Goal: Task Accomplishment & Management: Complete application form

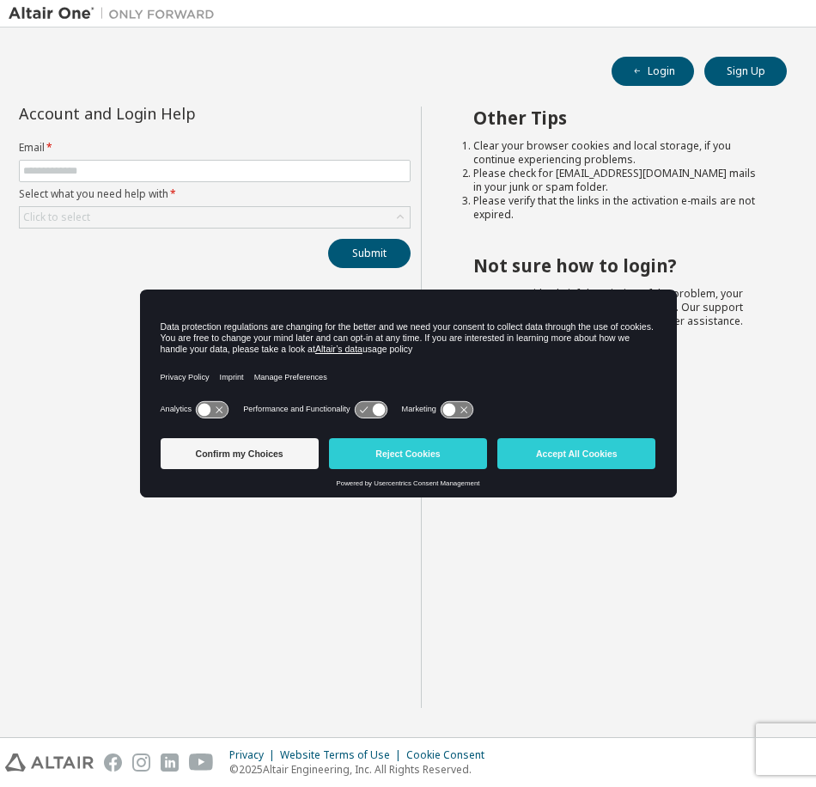
click at [218, 415] on icon at bounding box center [212, 409] width 32 height 16
click at [208, 403] on icon at bounding box center [212, 409] width 32 height 16
click at [567, 473] on div "Confirm my Choices Reject Cookies Accept All Cookies" at bounding box center [409, 455] width 496 height 48
click at [576, 449] on button "Accept All Cookies" at bounding box center [576, 453] width 158 height 31
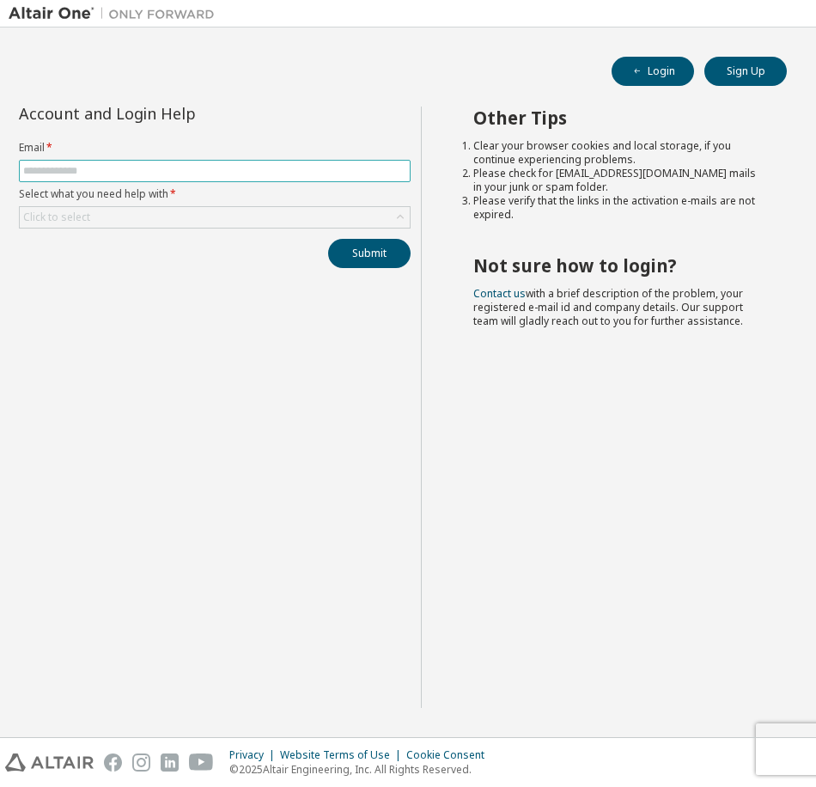
click at [130, 162] on span at bounding box center [215, 171] width 392 height 22
click at [134, 172] on input "text" at bounding box center [214, 171] width 383 height 14
type input "**********"
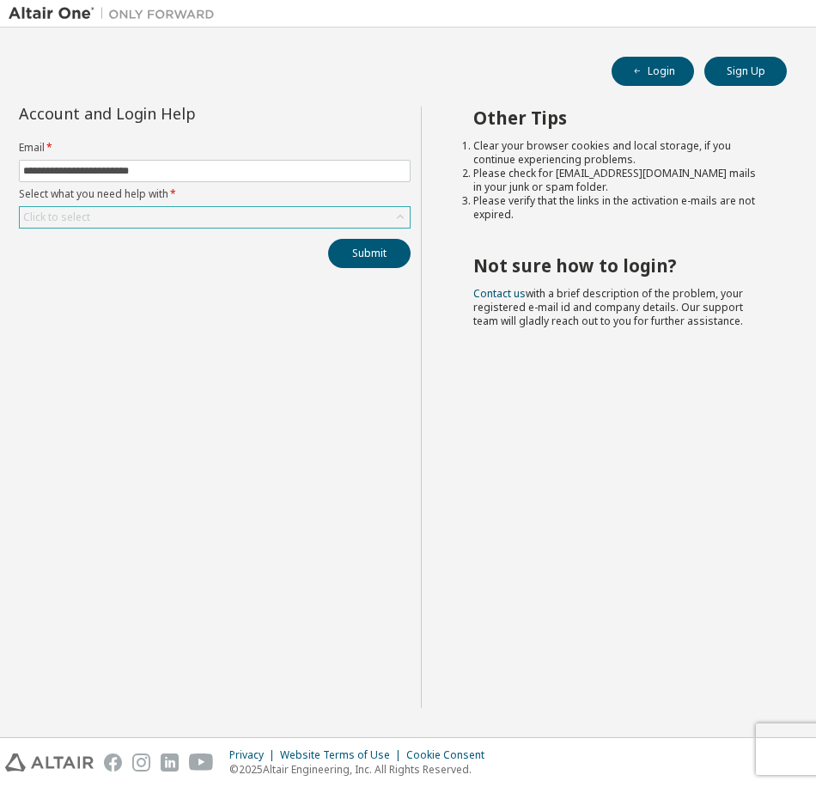
click at [150, 218] on div "Click to select" at bounding box center [215, 217] width 390 height 21
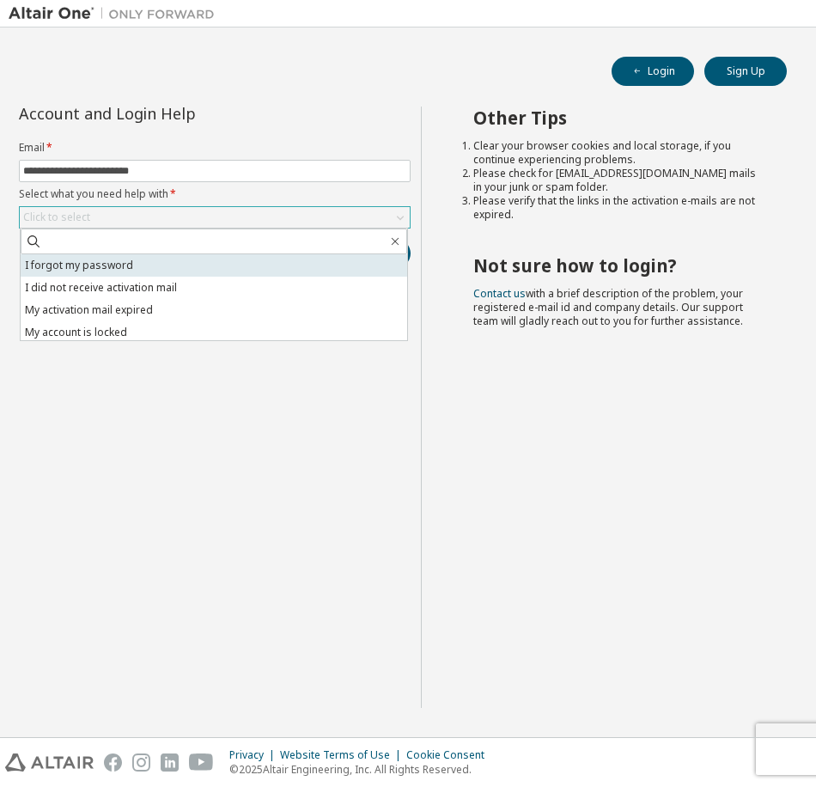
click at [96, 270] on li "I forgot my password" at bounding box center [214, 265] width 387 height 22
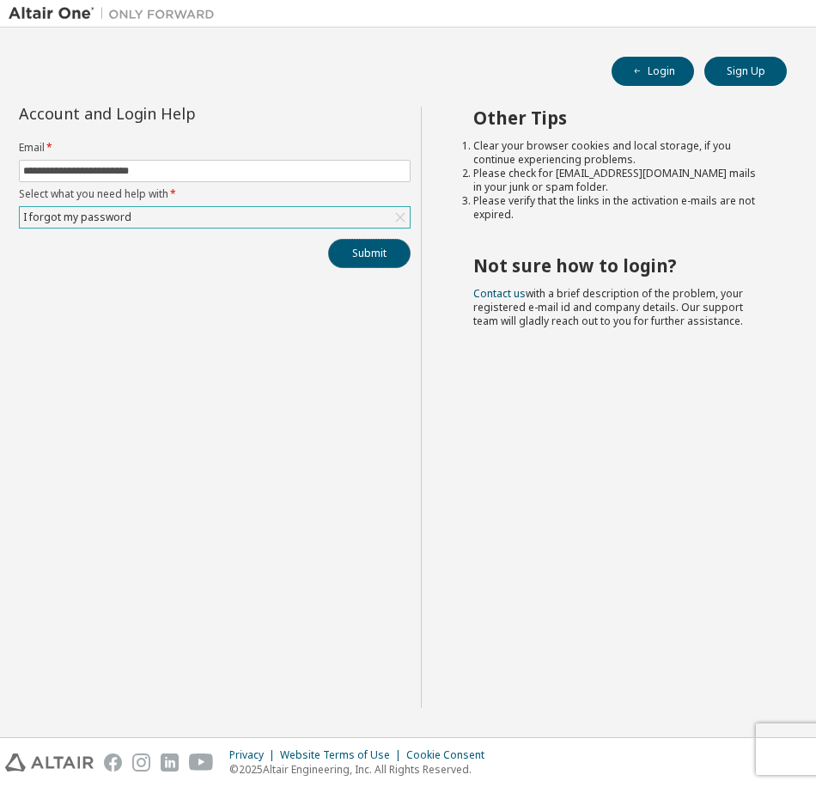
click at [357, 265] on button "Submit" at bounding box center [369, 253] width 82 height 29
click at [613, 169] on li "Please check for [EMAIL_ADDRESS][DOMAIN_NAME] mails in your junk or spam folder." at bounding box center [614, 180] width 283 height 27
click at [613, 168] on li "Please check for [EMAIL_ADDRESS][DOMAIN_NAME] mails in your junk or spam folder." at bounding box center [614, 180] width 283 height 27
drag, startPoint x: 613, startPoint y: 168, endPoint x: 647, endPoint y: 175, distance: 34.2
click at [647, 175] on li "Please check for [EMAIL_ADDRESS][DOMAIN_NAME] mails in your junk or spam folder." at bounding box center [614, 180] width 283 height 27
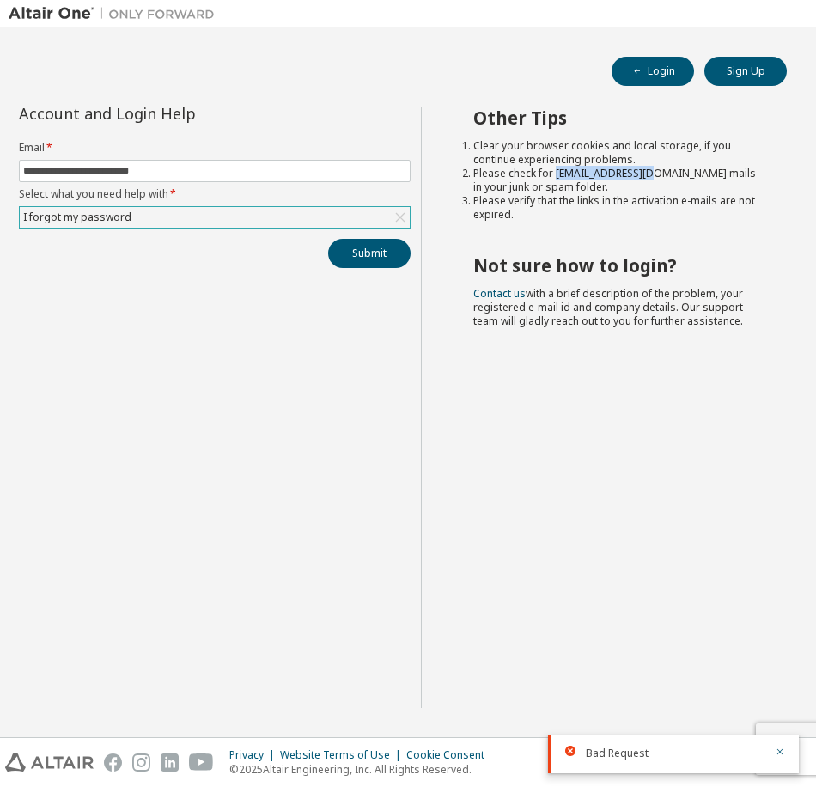
copy li "[EMAIL_ADDRESS][DOMAIN_NAME]"
click at [42, 19] on img at bounding box center [116, 13] width 215 height 17
click at [46, 16] on img at bounding box center [116, 13] width 215 height 17
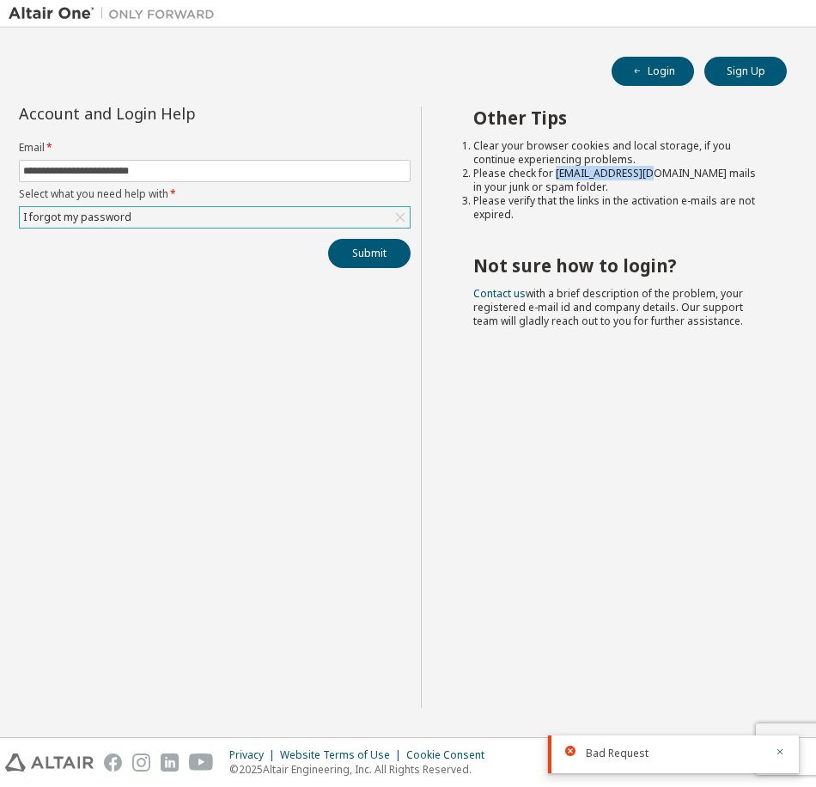
click at [47, 15] on img at bounding box center [116, 13] width 215 height 17
click at [358, 257] on button "Submit" at bounding box center [369, 253] width 82 height 29
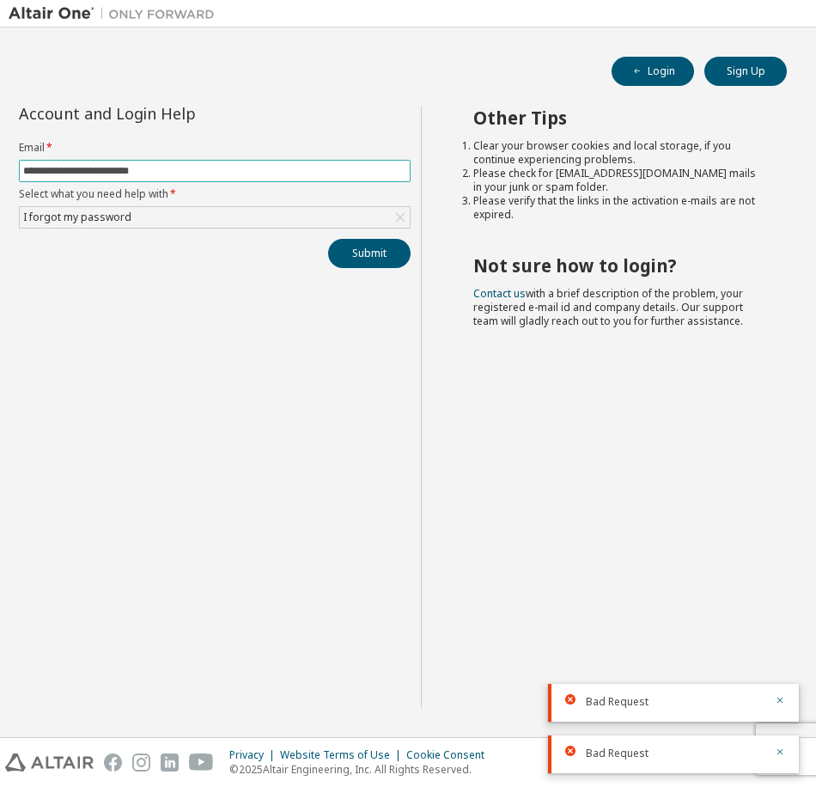
click at [400, 214] on icon at bounding box center [400, 217] width 17 height 17
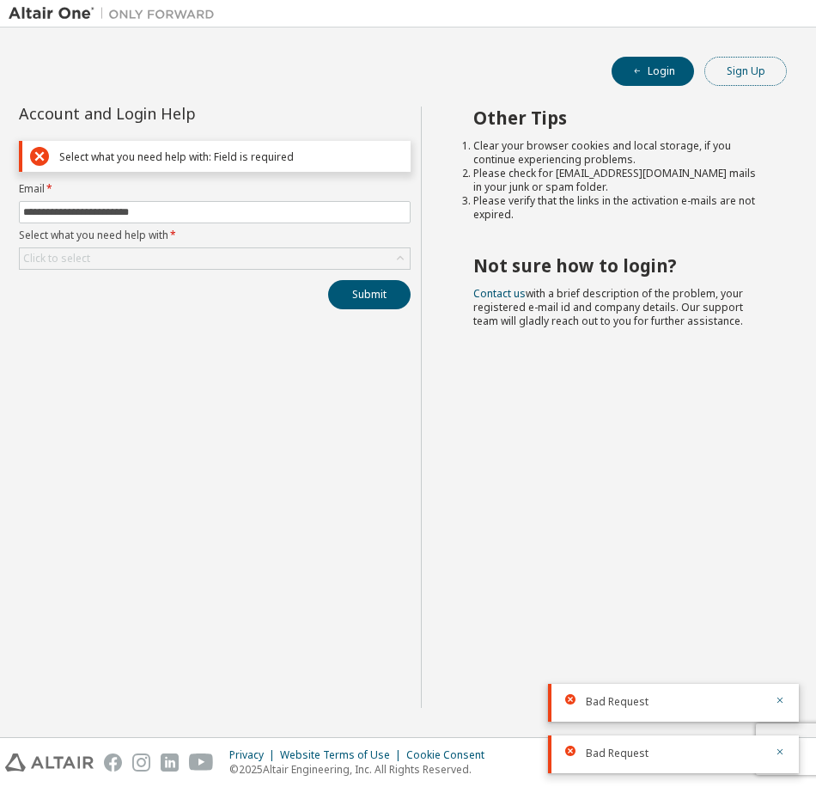
click at [734, 61] on button "Sign Up" at bounding box center [746, 71] width 82 height 29
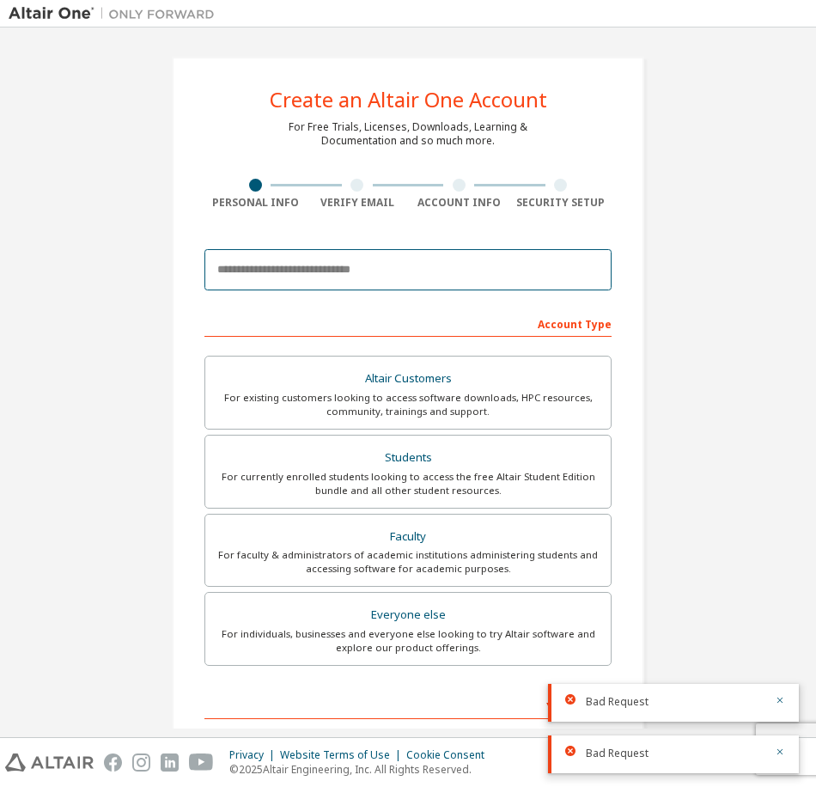
click at [524, 268] on input "email" at bounding box center [407, 269] width 407 height 41
type input "**********"
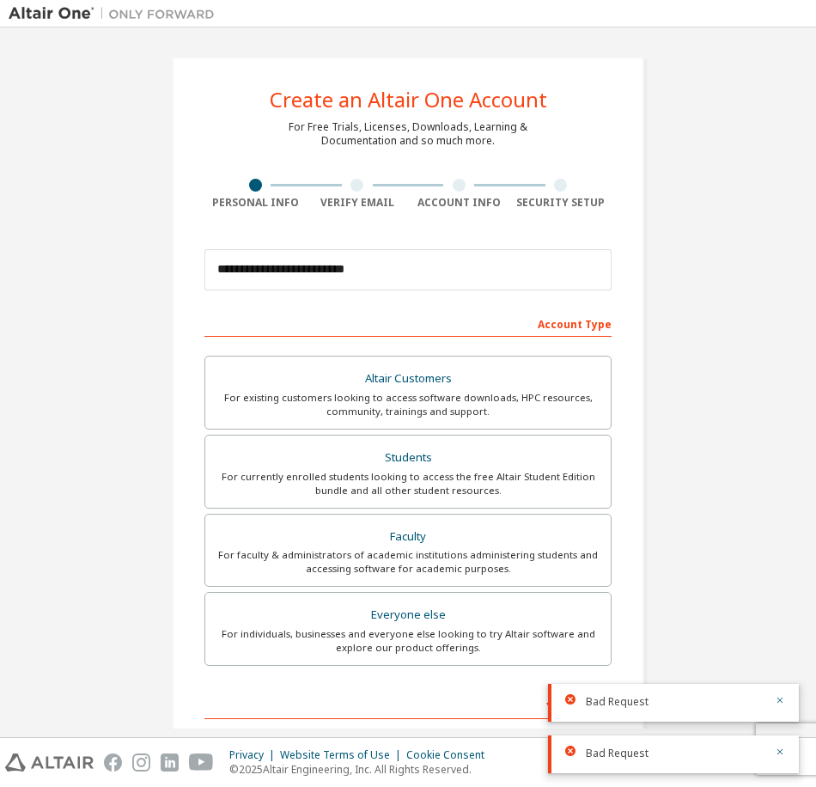
type input "*******"
type input "*"
type input "*********"
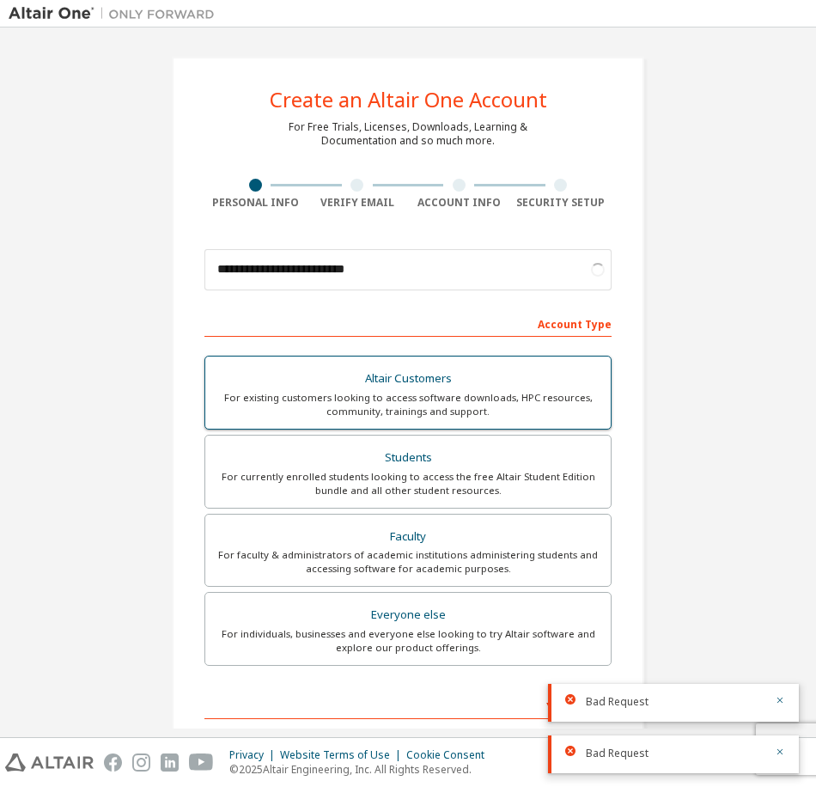
click at [327, 417] on div "For existing customers looking to access software downloads, HPC resources, com…" at bounding box center [408, 404] width 385 height 27
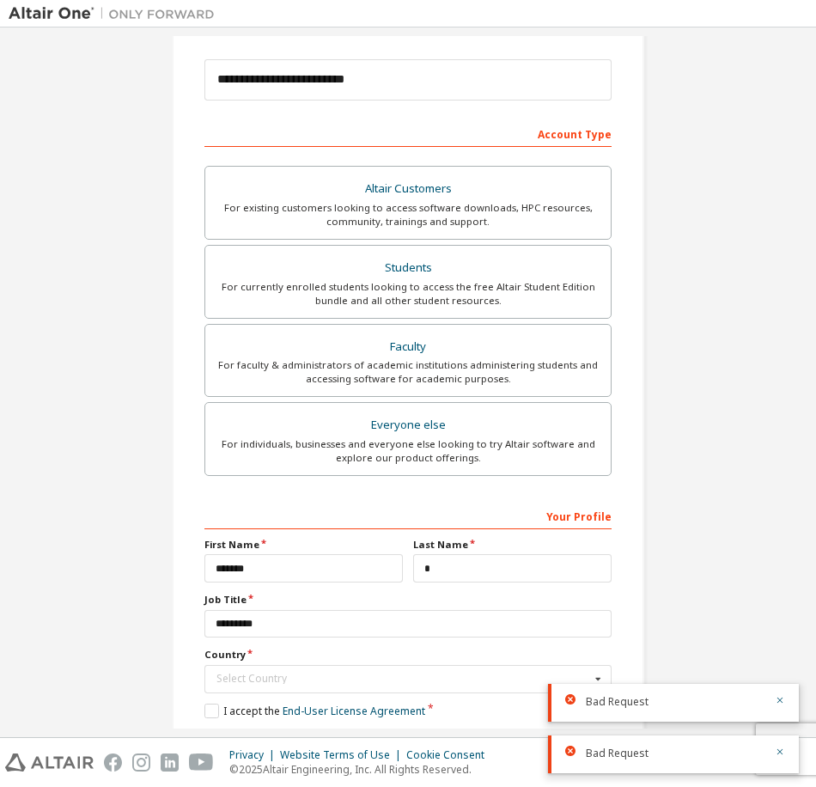
scroll to position [273, 0]
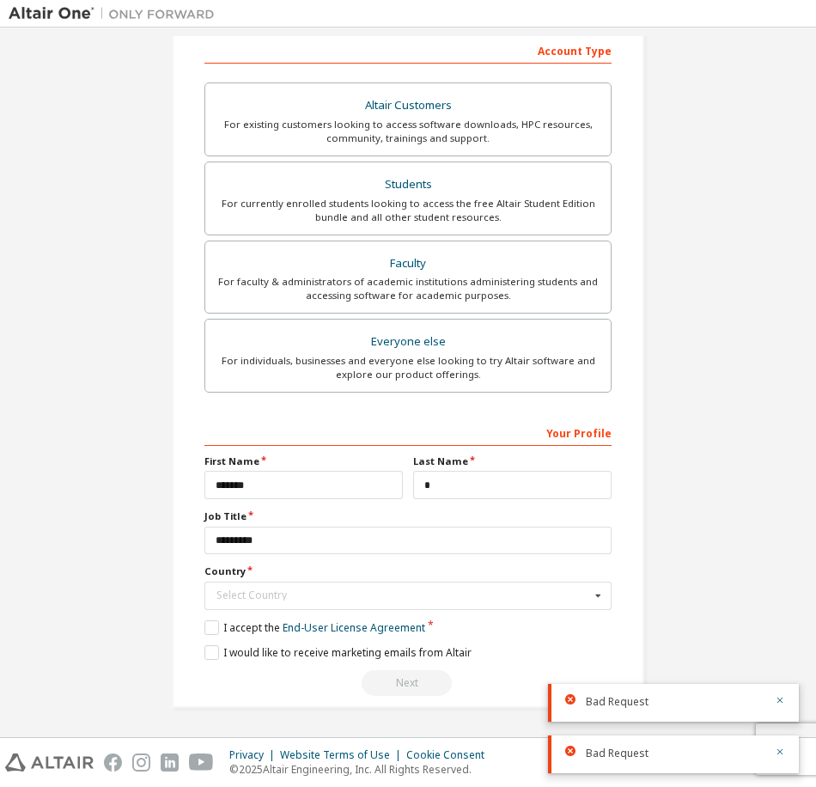
click at [387, 611] on div "Your Profile First Name ******* Last Name * Job Title ********* Country Select …" at bounding box center [407, 557] width 407 height 278
click at [404, 589] on input "text" at bounding box center [409, 596] width 406 height 27
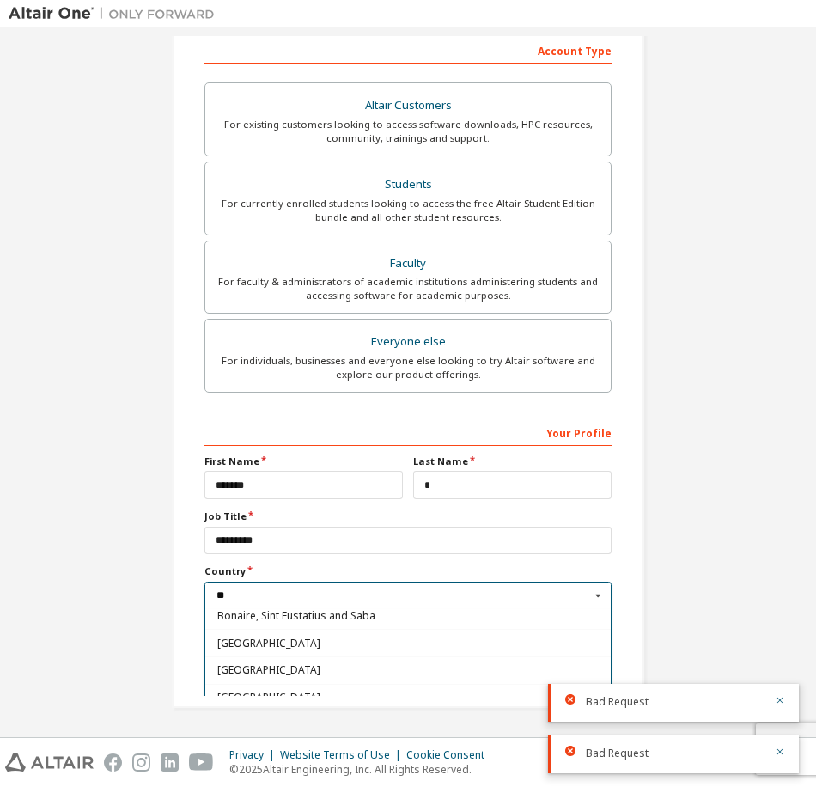
scroll to position [0, 0]
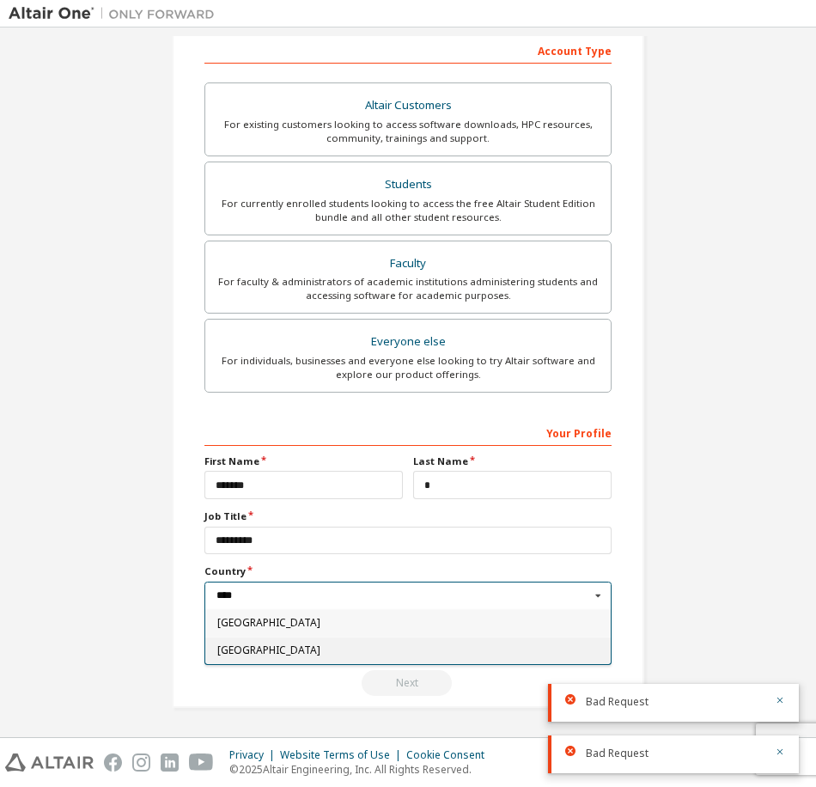
type input "****"
click at [275, 656] on div "[GEOGRAPHIC_DATA]" at bounding box center [408, 650] width 406 height 27
type input "***"
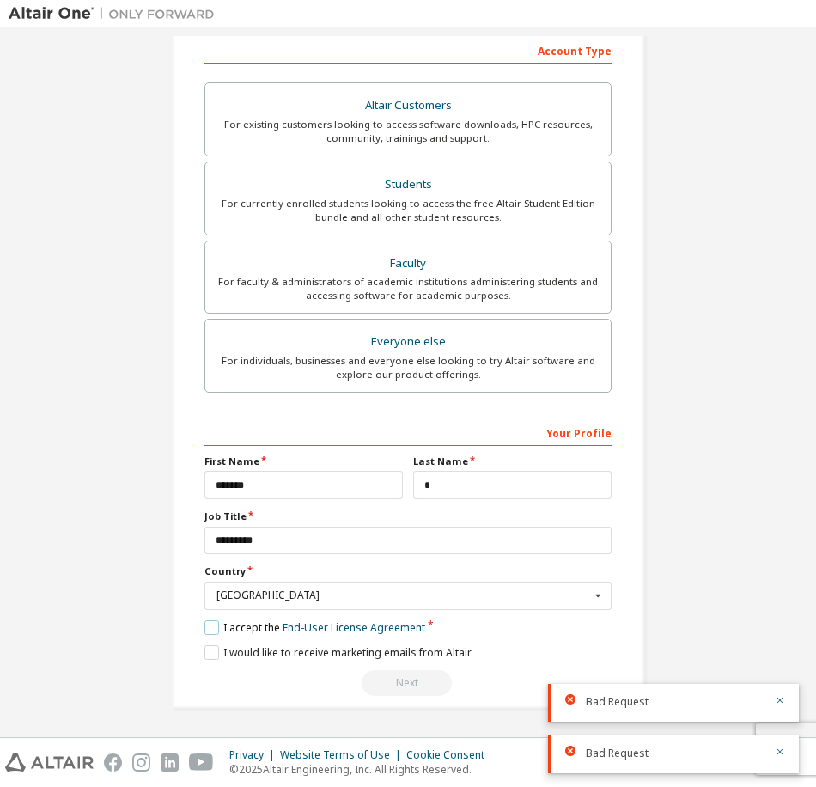
click at [222, 629] on label "I accept the End-User License Agreement" at bounding box center [314, 627] width 221 height 15
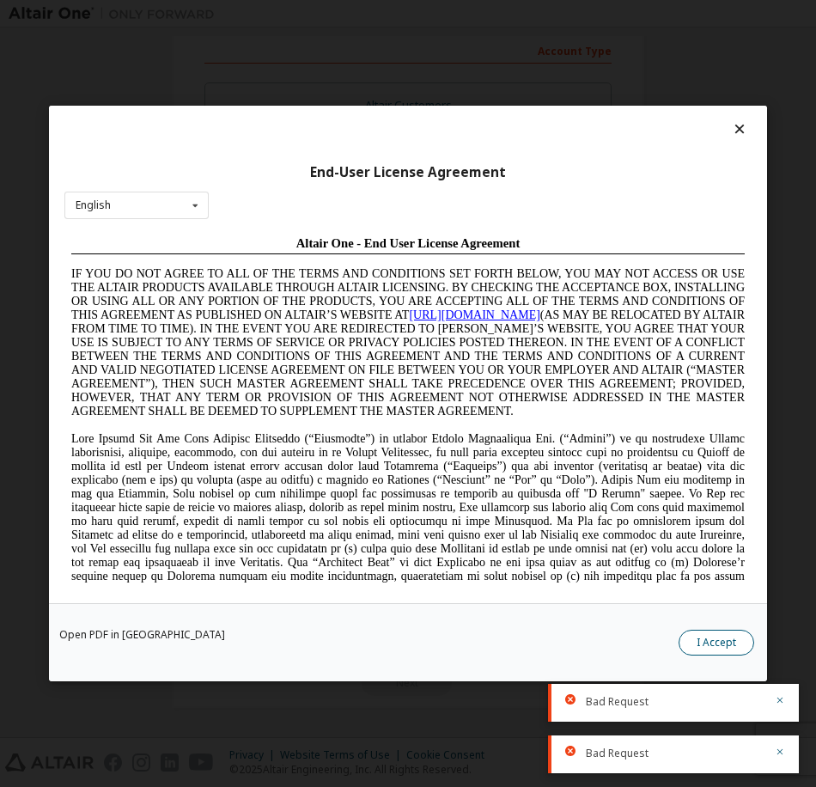
click at [702, 638] on button "I Accept" at bounding box center [717, 643] width 76 height 26
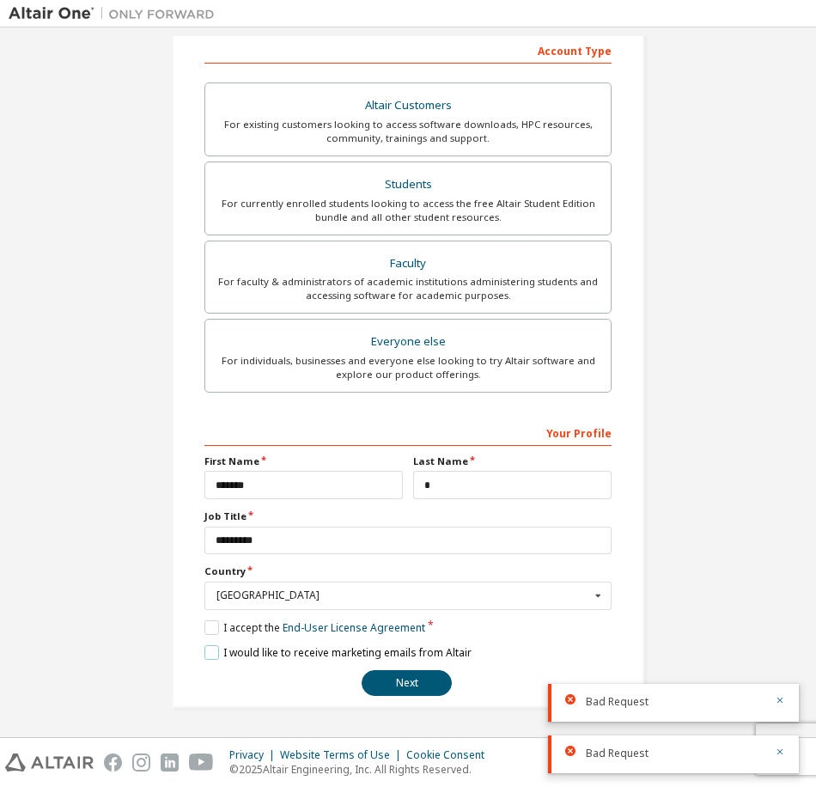
click at [240, 652] on label "I would like to receive marketing emails from Altair" at bounding box center [337, 652] width 267 height 15
click at [210, 650] on label "I would like to receive marketing emails from Altair" at bounding box center [337, 652] width 267 height 15
click at [397, 676] on button "Next" at bounding box center [407, 683] width 90 height 26
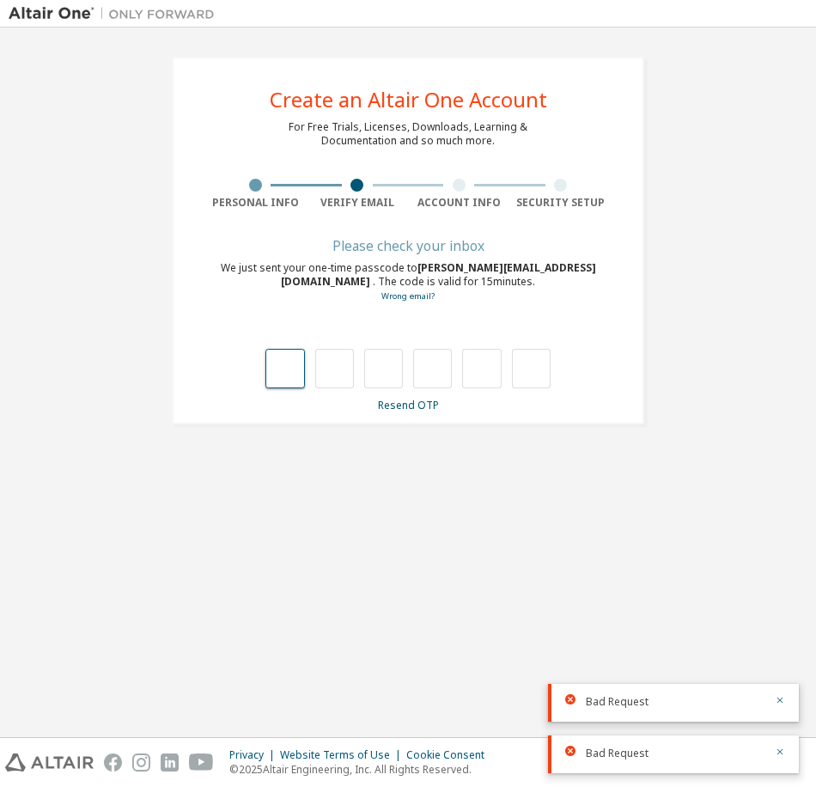
click at [278, 372] on input "text" at bounding box center [284, 369] width 39 height 40
type input "*"
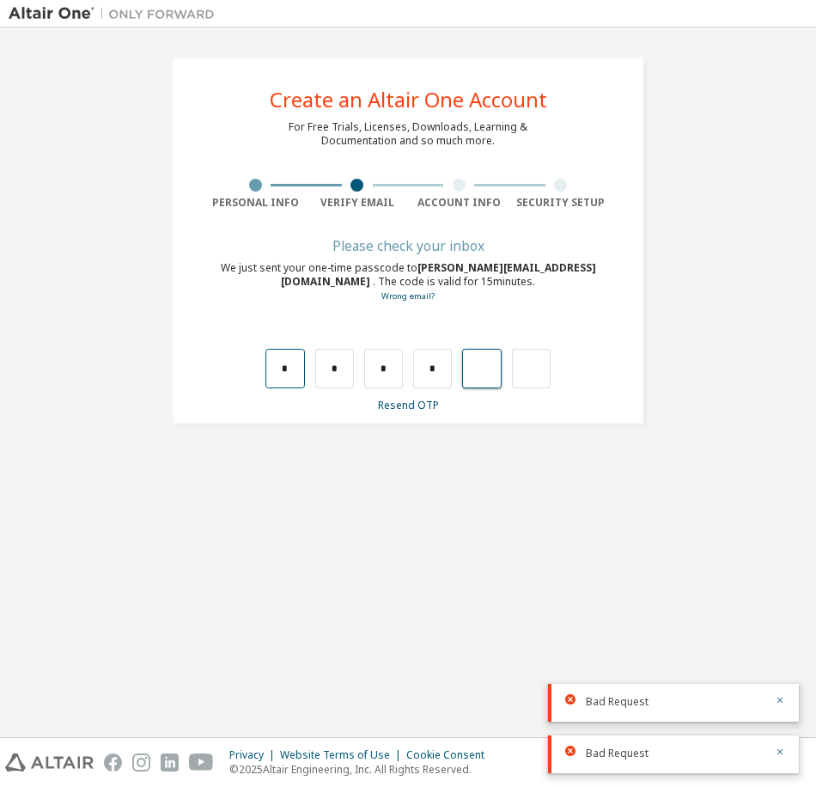
type input "*"
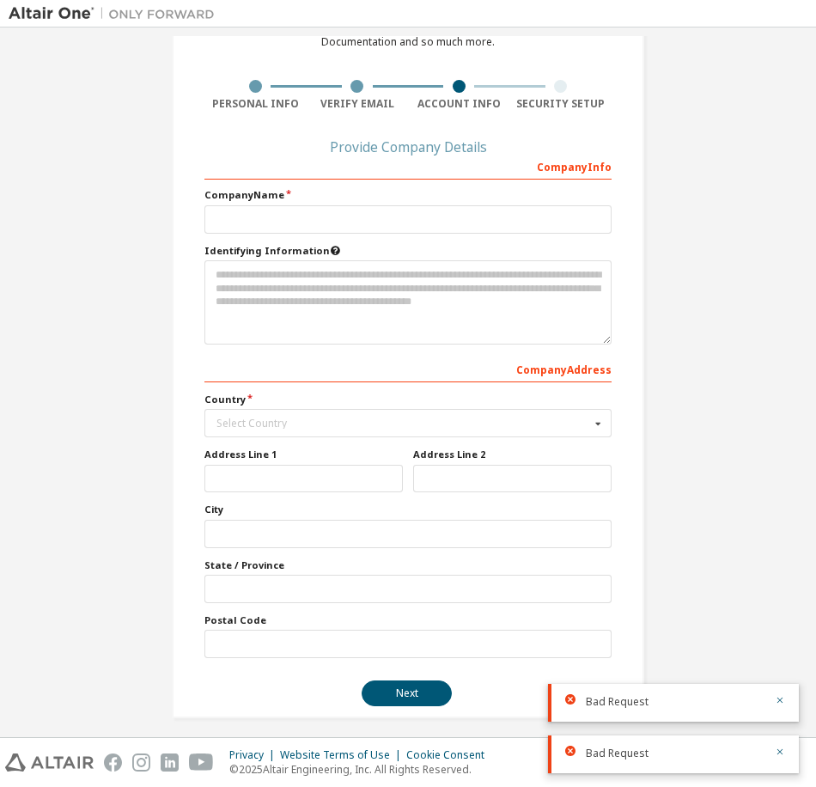
scroll to position [109, 0]
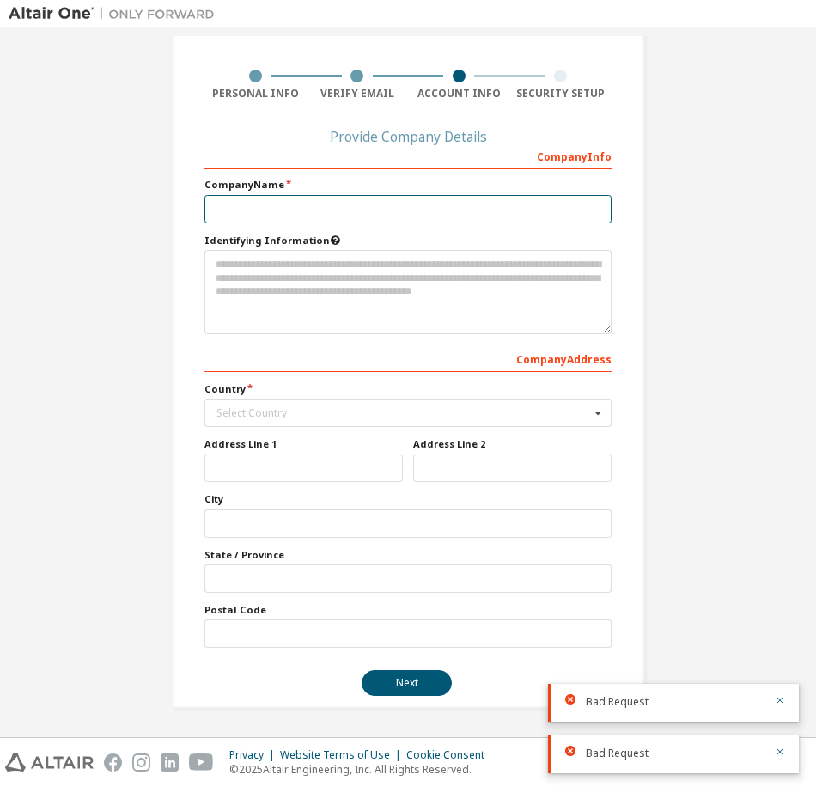
click at [345, 203] on input "text" at bounding box center [407, 209] width 407 height 28
type input "*********"
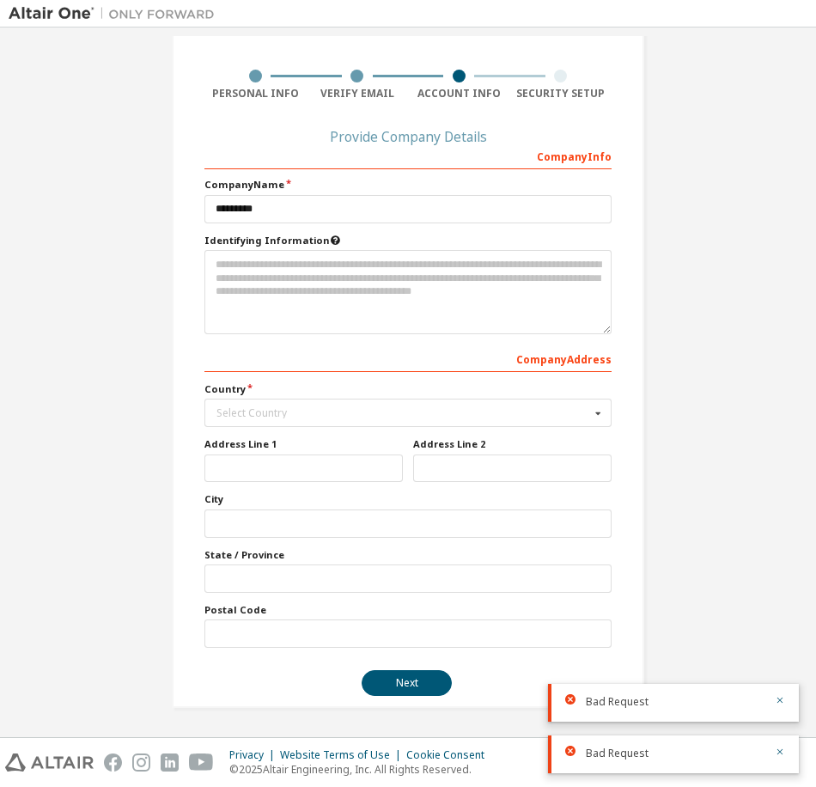
click at [250, 430] on div "Company Info Company Name ********* Identifying Information Company Address Cou…" at bounding box center [407, 395] width 407 height 506
click at [253, 415] on div "Select Country" at bounding box center [404, 413] width 374 height 10
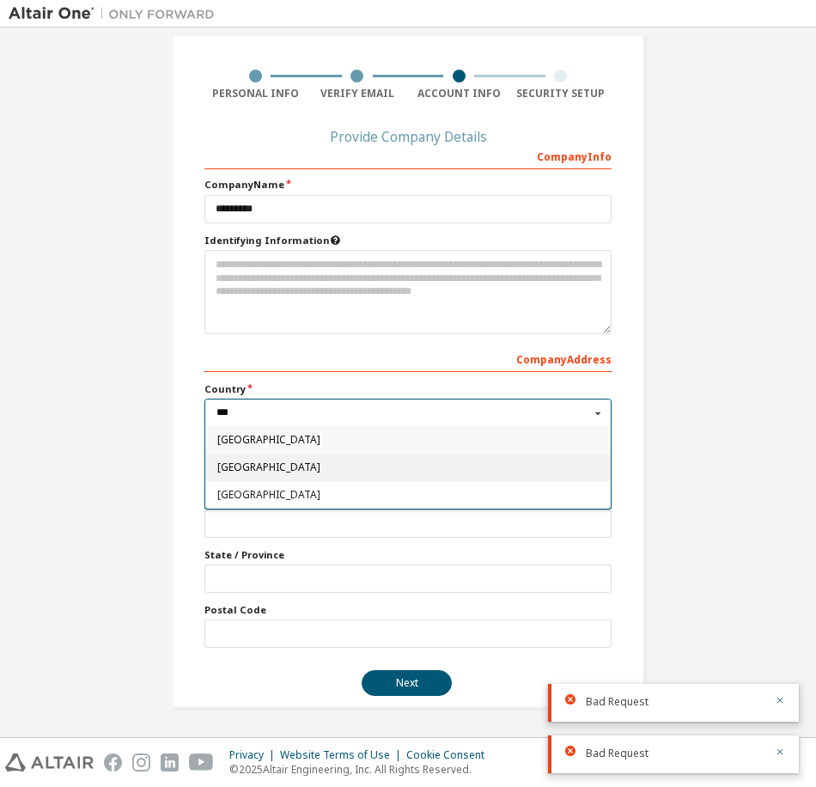
type input "***"
click at [245, 461] on div "[GEOGRAPHIC_DATA]" at bounding box center [408, 467] width 406 height 27
type input "***"
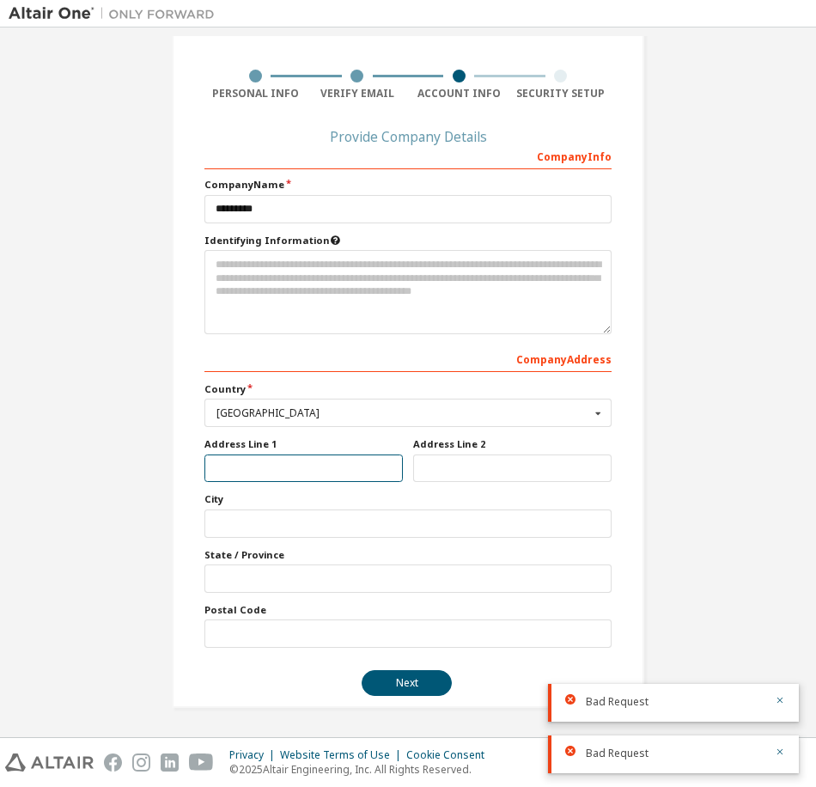
click at [247, 468] on input "text" at bounding box center [303, 469] width 198 height 28
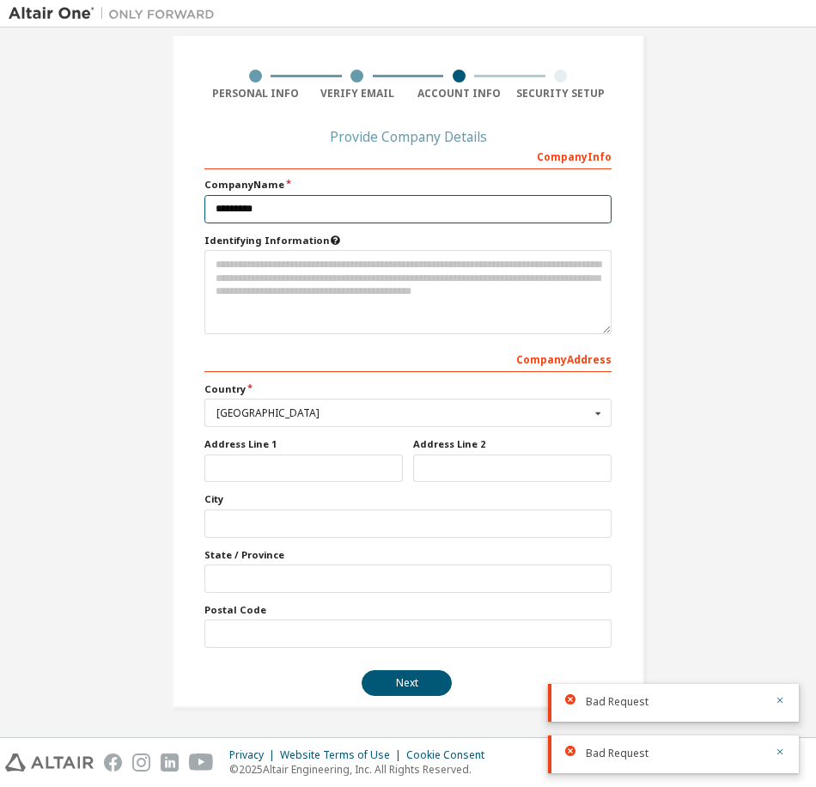
click at [286, 206] on input "*********" at bounding box center [407, 209] width 407 height 28
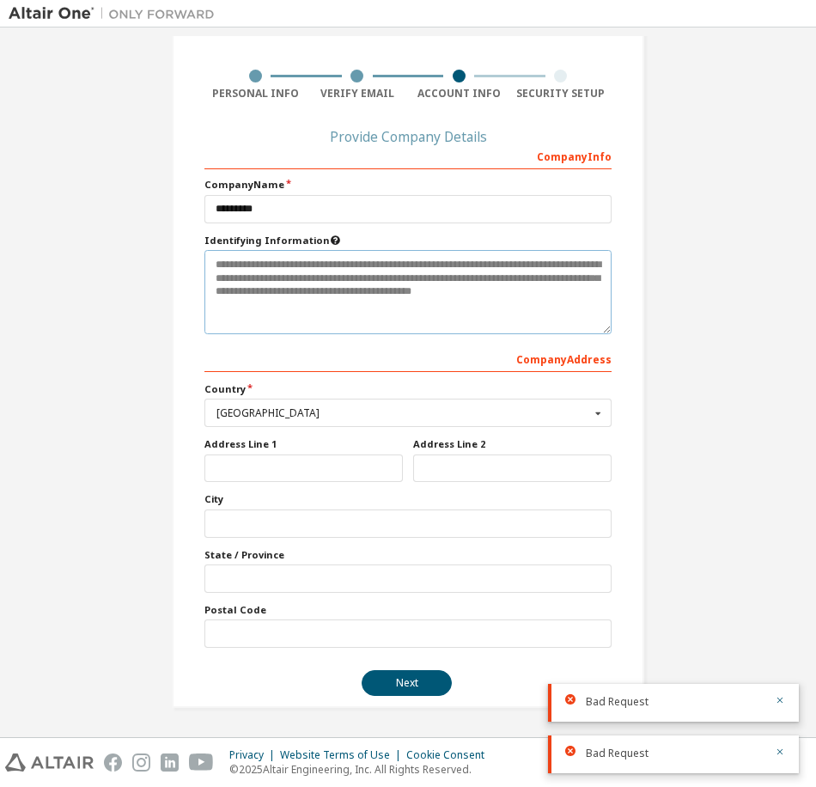
click at [549, 272] on textarea at bounding box center [407, 292] width 407 height 84
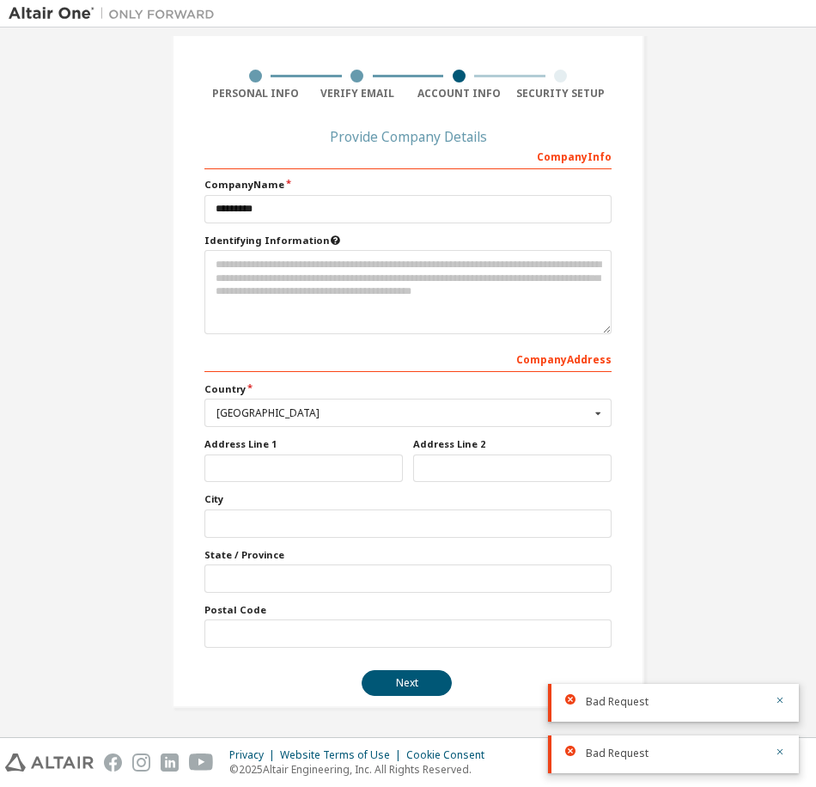
drag, startPoint x: 381, startPoint y: 291, endPoint x: 157, endPoint y: 250, distance: 227.2
click at [157, 250] on div "Create an Altair One Account For Free Trials, Licenses, Downloads, Learning & D…" at bounding box center [408, 328] width 514 height 802
click at [330, 241] on icon at bounding box center [335, 238] width 11 height 9
click at [330, 234] on icon at bounding box center [335, 238] width 11 height 9
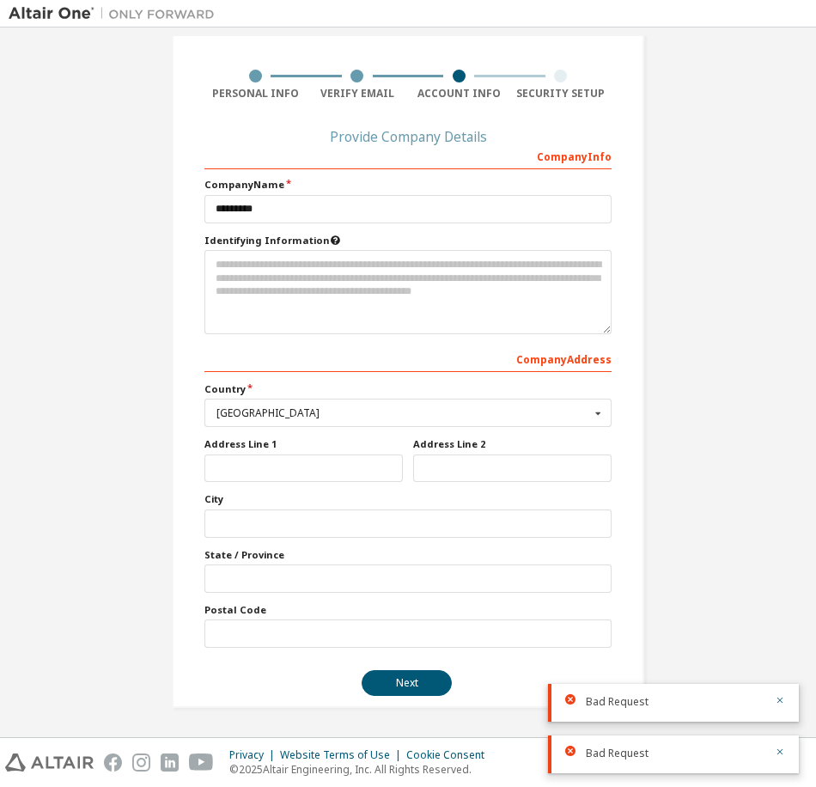
click at [330, 236] on icon at bounding box center [335, 238] width 11 height 9
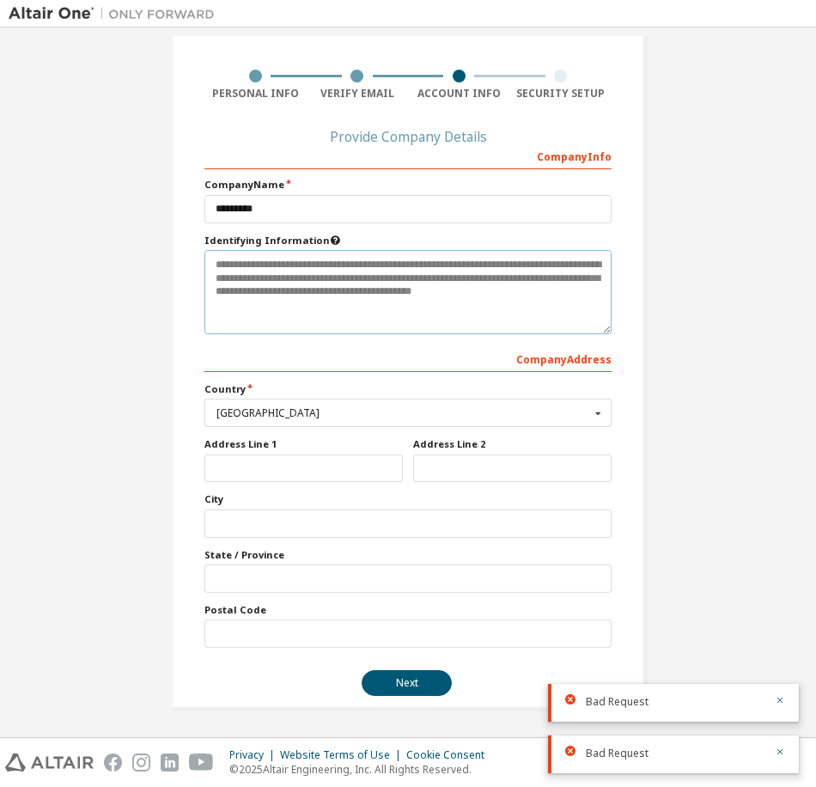
click at [320, 271] on textarea at bounding box center [407, 292] width 407 height 84
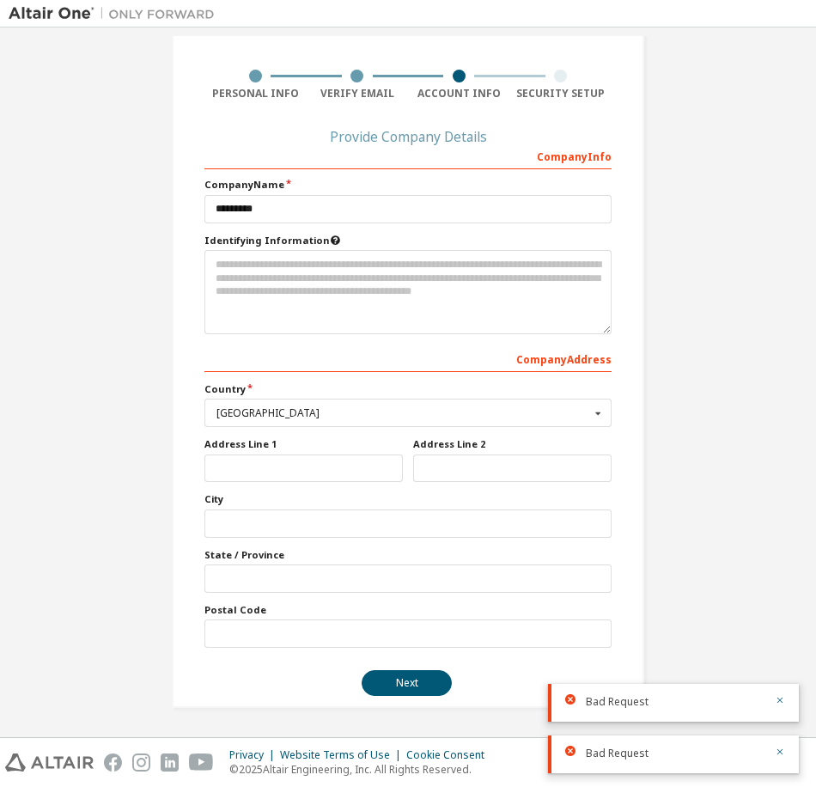
drag, startPoint x: 325, startPoint y: 238, endPoint x: 313, endPoint y: 238, distance: 12.0
click at [313, 238] on label "Identifying Information" at bounding box center [407, 241] width 407 height 14
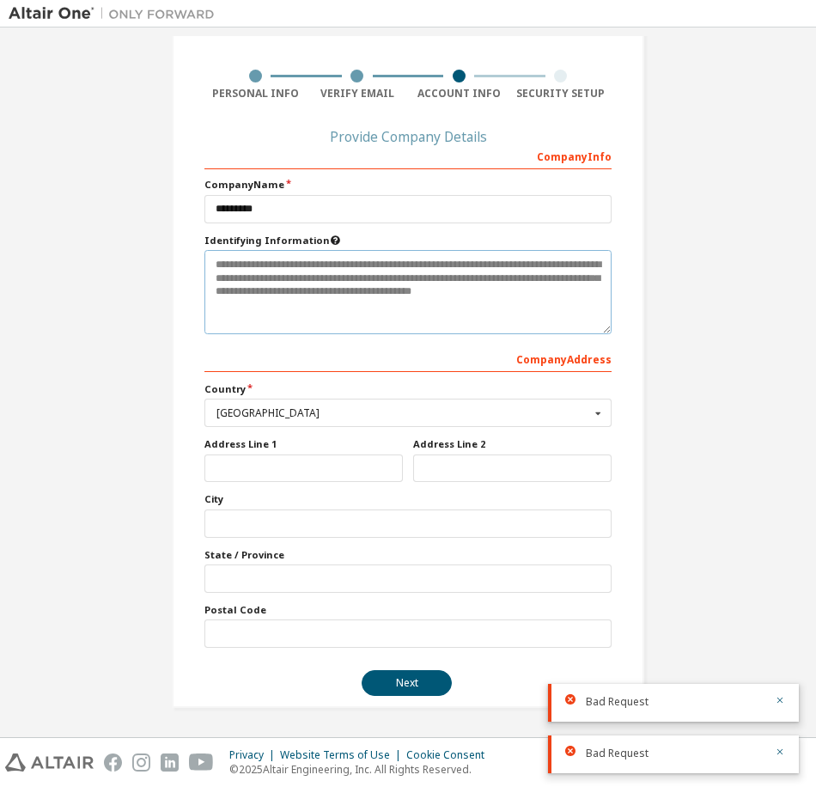
click at [284, 277] on textarea at bounding box center [407, 292] width 407 height 84
drag, startPoint x: 607, startPoint y: 331, endPoint x: 635, endPoint y: 361, distance: 41.3
click at [635, 361] on div "Create an Altair One Account For Free Trials, Licenses, Downloads, Learning & D…" at bounding box center [408, 328] width 473 height 760
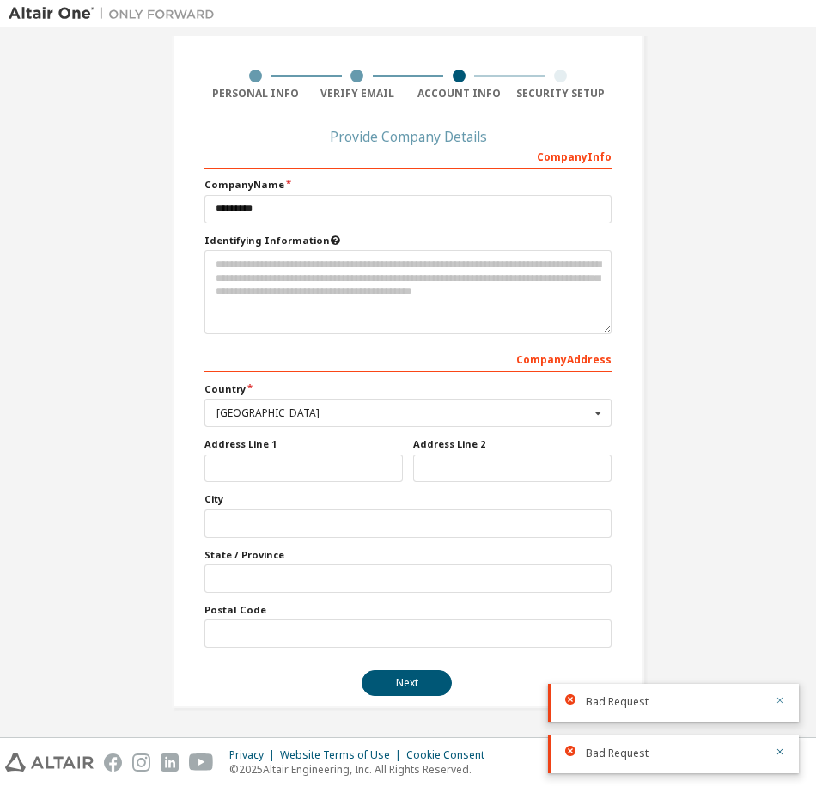
click at [780, 699] on icon "button" at bounding box center [780, 700] width 10 height 10
click at [784, 754] on icon "button" at bounding box center [780, 752] width 10 height 10
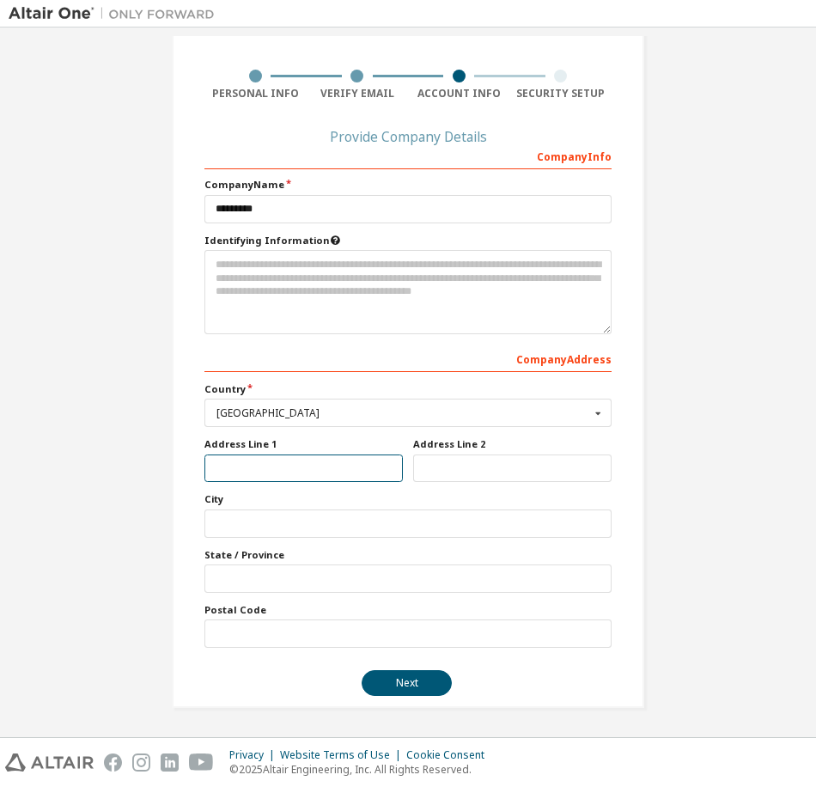
click at [363, 473] on input "text" at bounding box center [303, 469] width 198 height 28
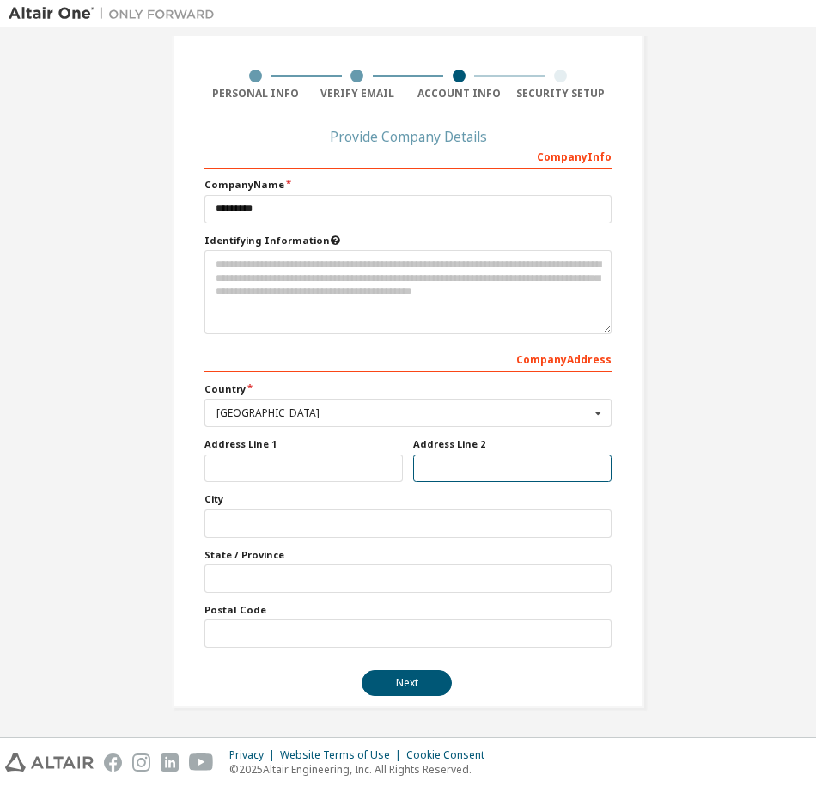
click at [461, 465] on input "text" at bounding box center [512, 469] width 198 height 28
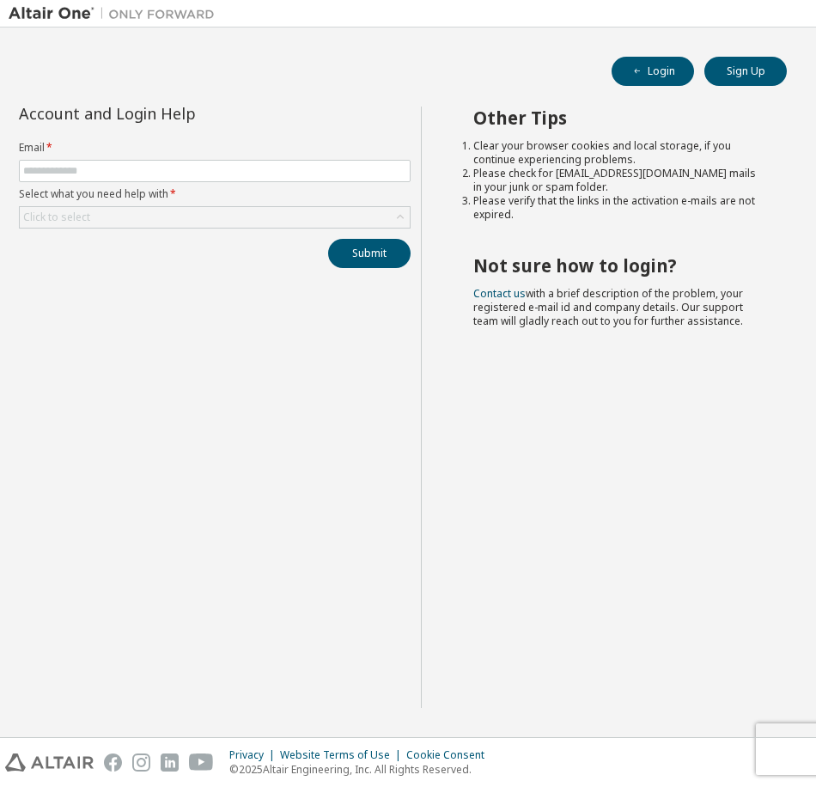
click at [167, 761] on img at bounding box center [170, 763] width 18 height 18
